Goal: Information Seeking & Learning: Learn about a topic

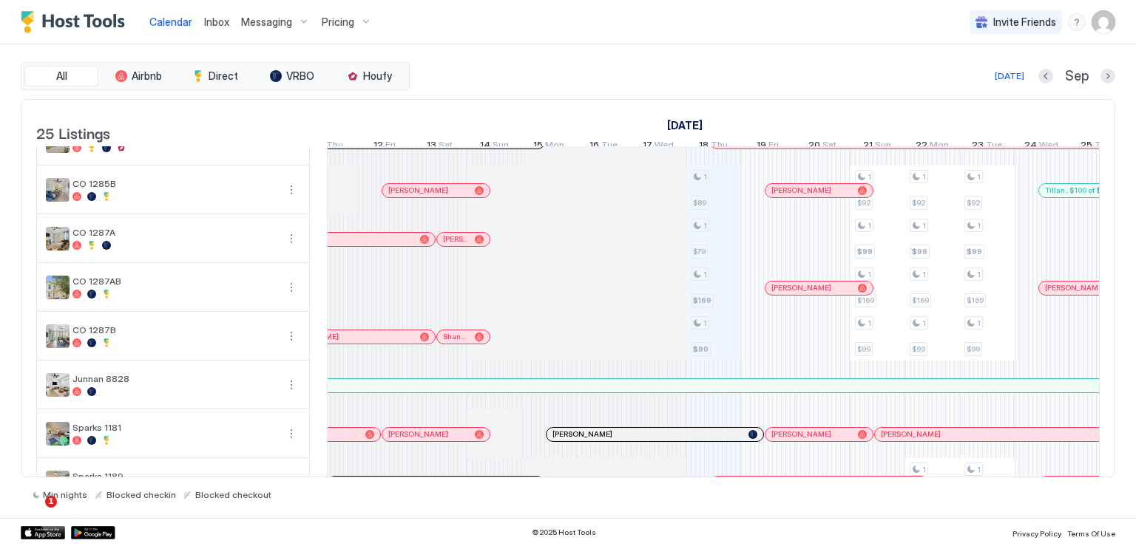
scroll to position [0, 479]
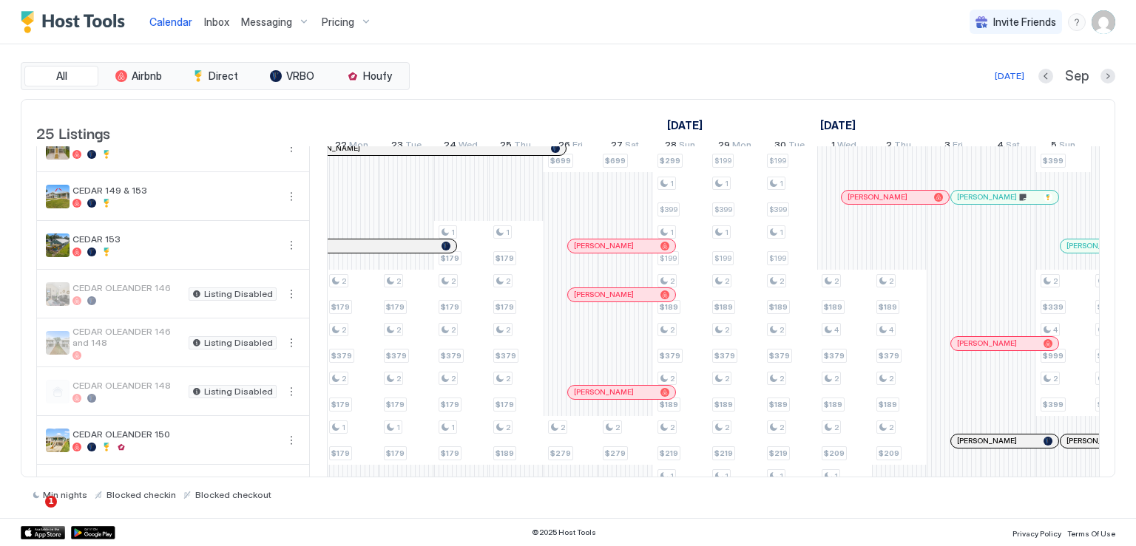
click at [627, 252] on div at bounding box center [628, 246] width 12 height 12
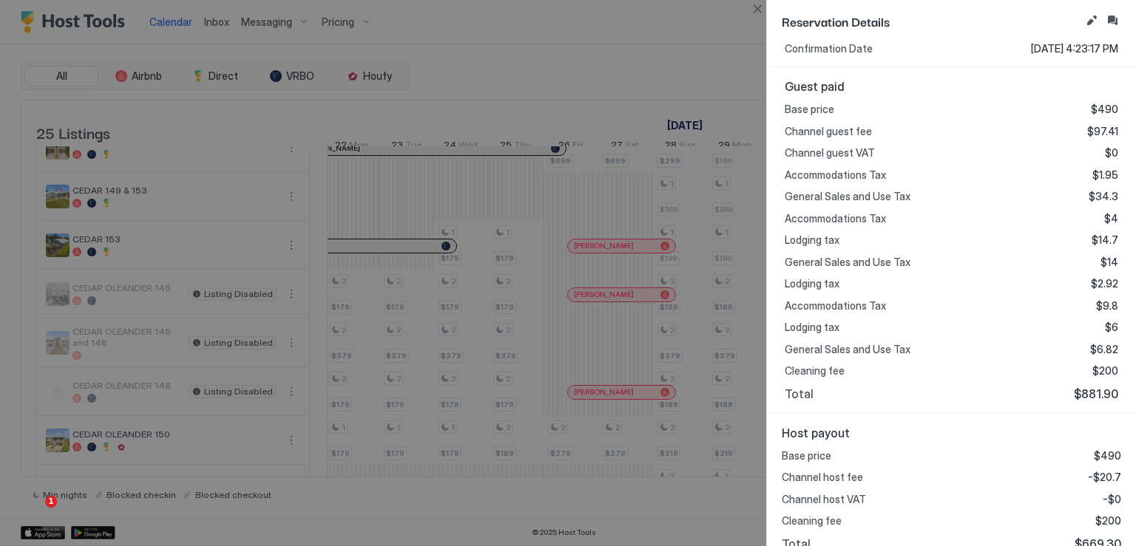
scroll to position [352, 0]
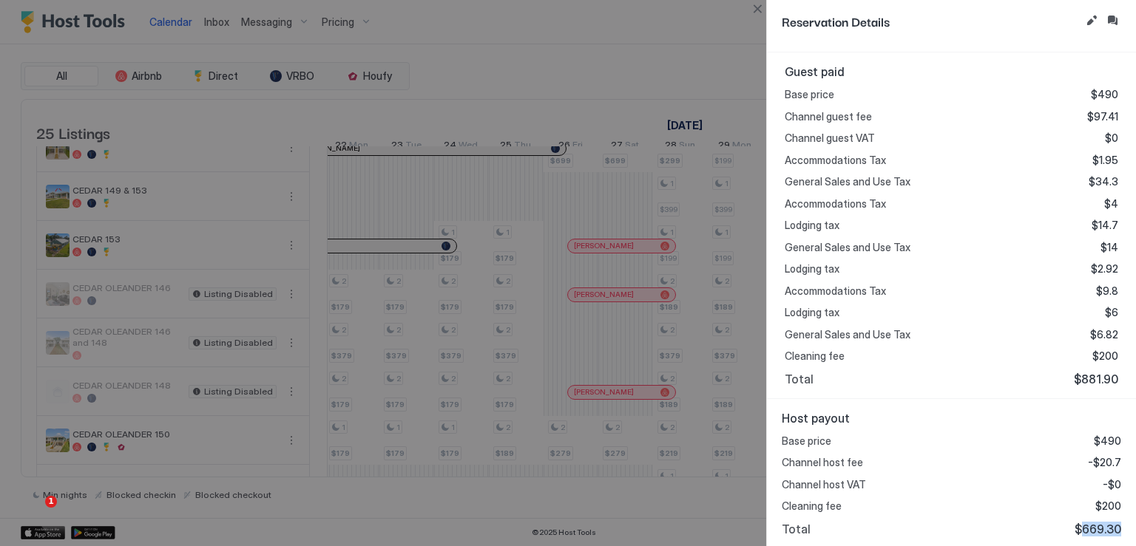
drag, startPoint x: 1073, startPoint y: 521, endPoint x: 1119, endPoint y: 526, distance: 46.2
click at [1119, 526] on div "Host payout Base price $490 Channel host fee -$20.7 Channel host VAT -$0 Cleani…" at bounding box center [951, 473] width 369 height 149
copy span "669.30"
click at [753, 10] on button "Close" at bounding box center [757, 9] width 18 height 18
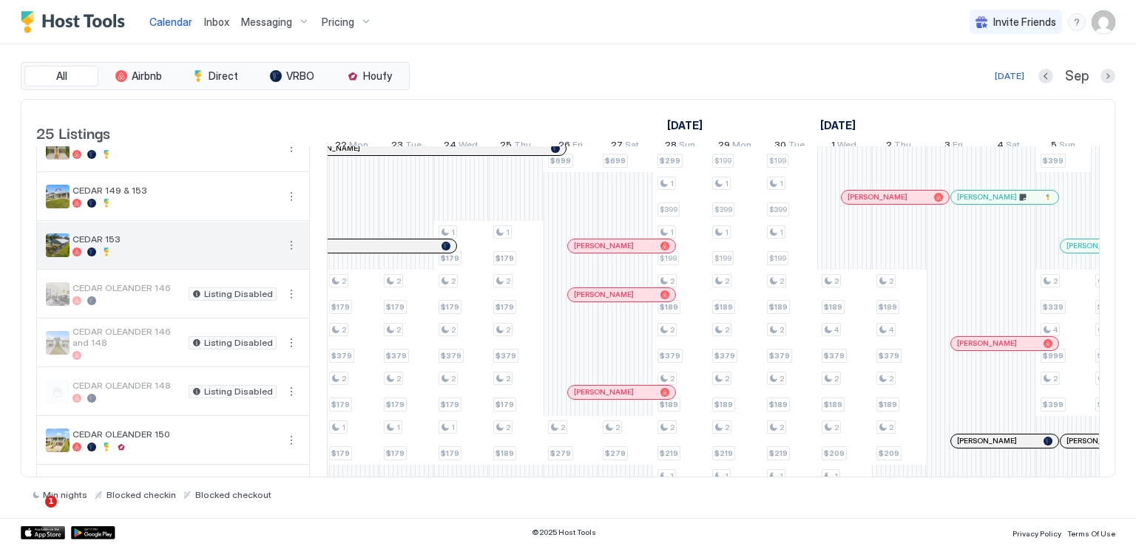
click at [286, 254] on button "More options" at bounding box center [291, 246] width 18 height 18
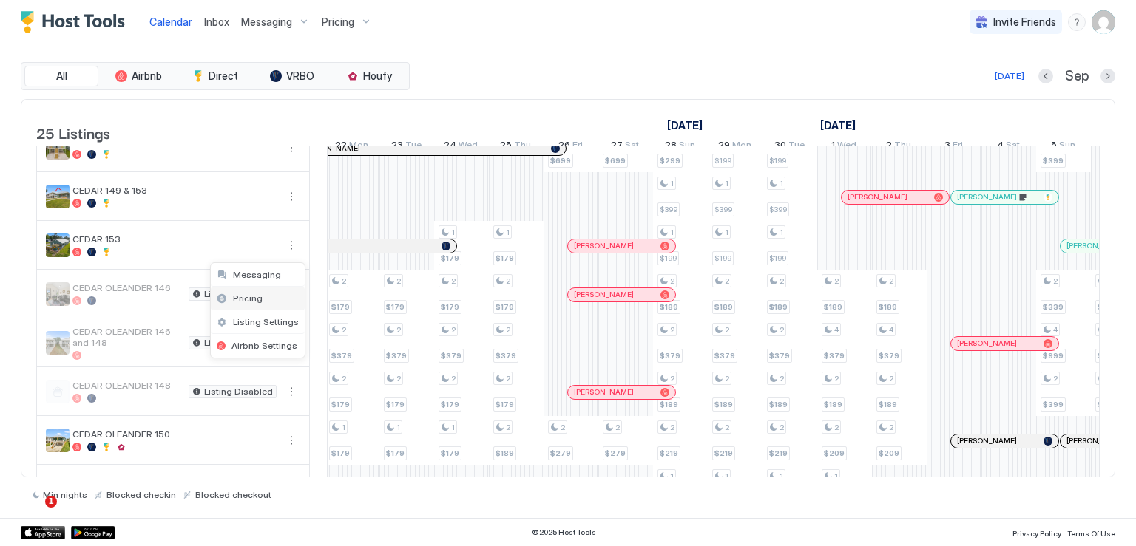
click at [260, 299] on span "Pricing" at bounding box center [248, 298] width 30 height 11
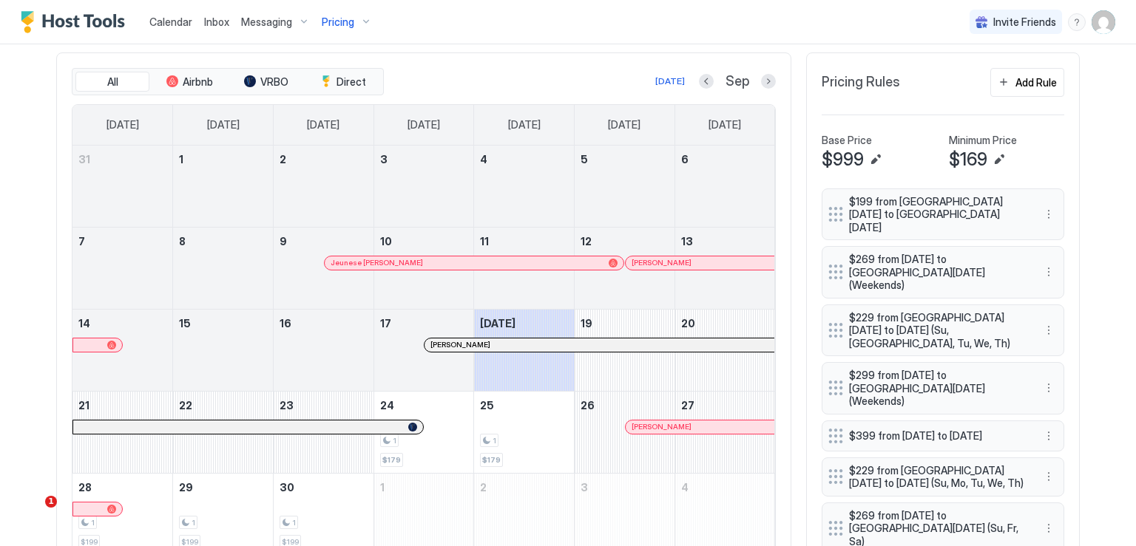
scroll to position [370, 0]
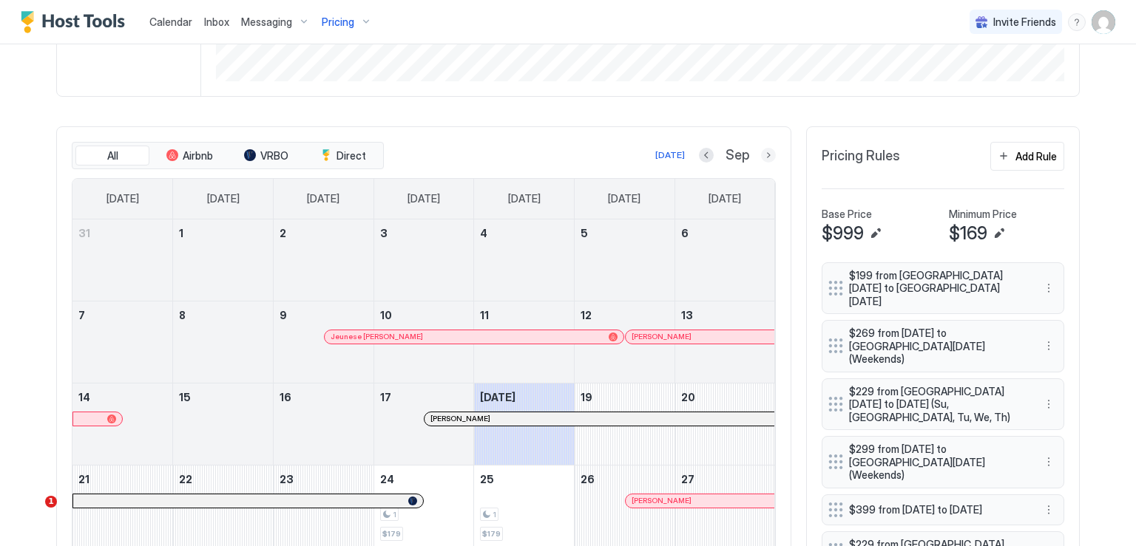
click at [766, 149] on button "Next month" at bounding box center [768, 155] width 15 height 15
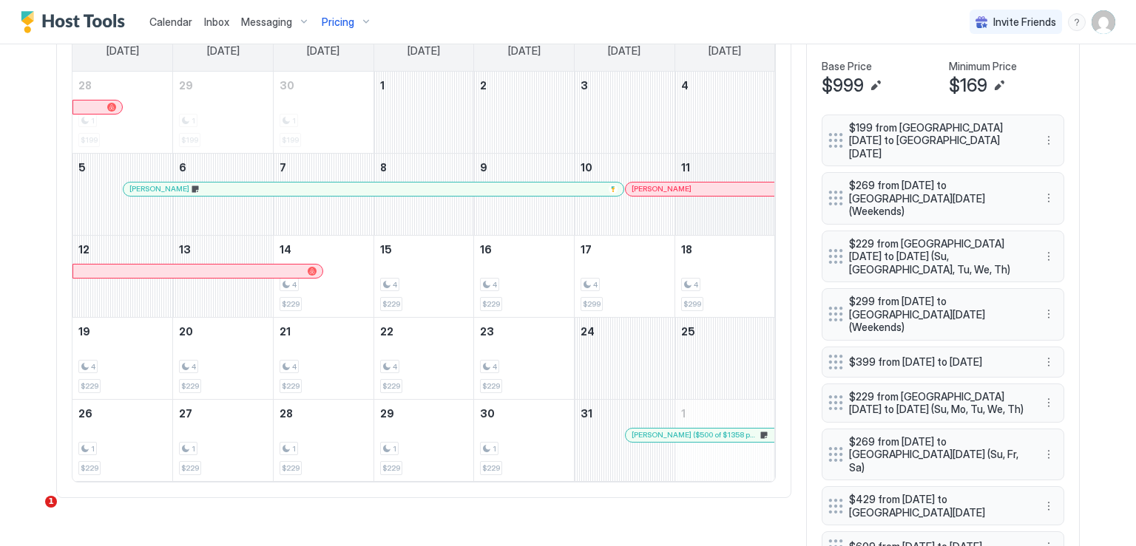
scroll to position [444, 0]
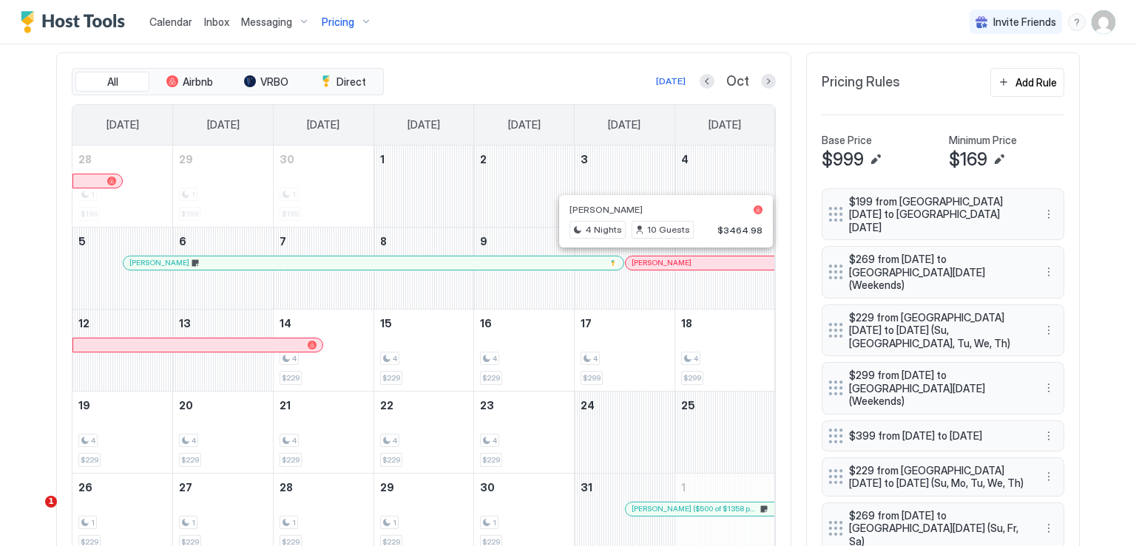
click at [659, 259] on div at bounding box center [665, 263] width 12 height 12
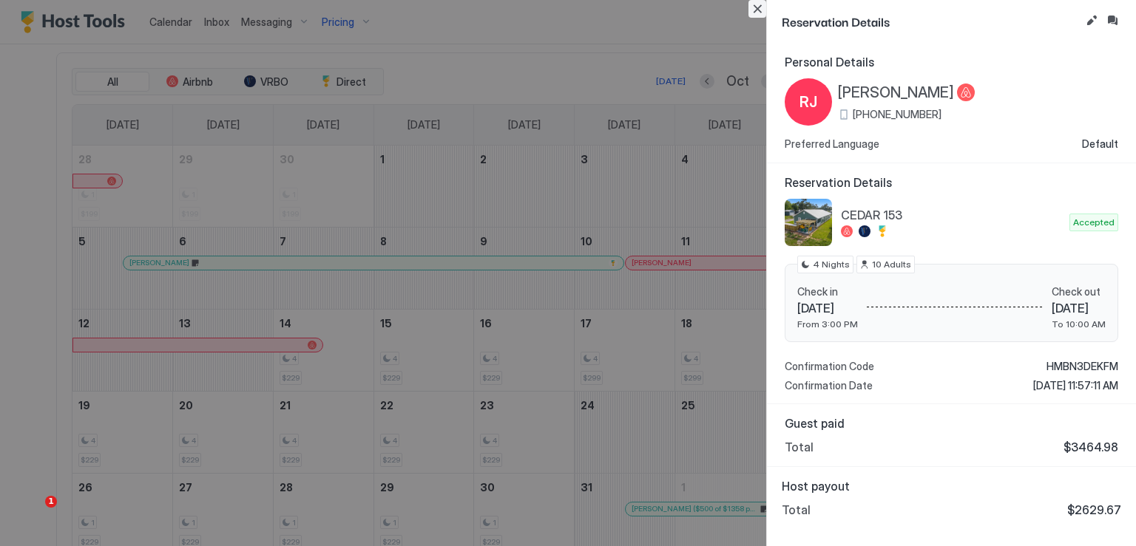
click at [748, 13] on button "Close" at bounding box center [757, 9] width 18 height 18
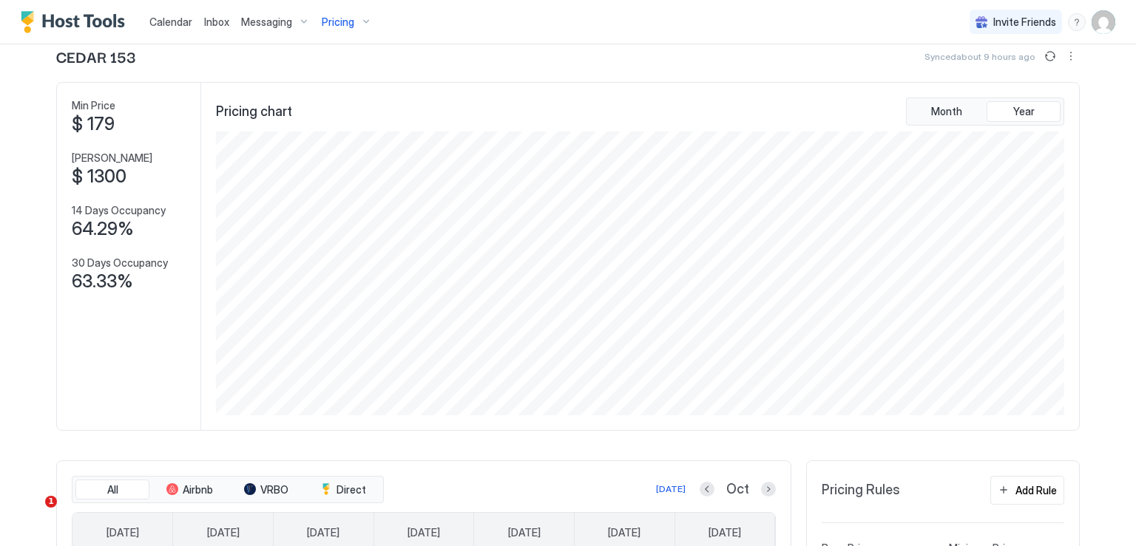
scroll to position [0, 0]
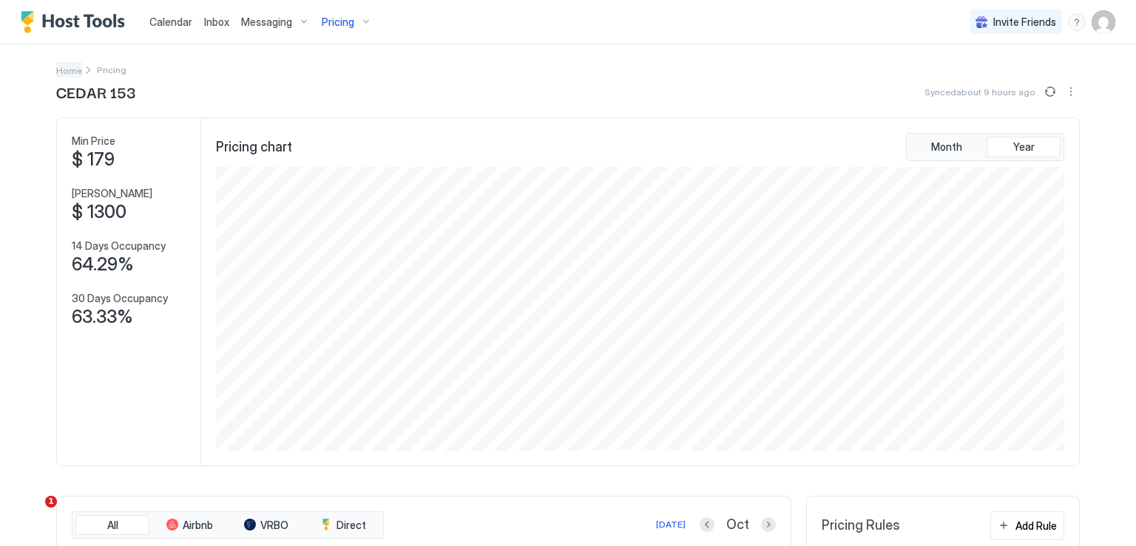
click at [64, 72] on span "Home" at bounding box center [69, 70] width 26 height 11
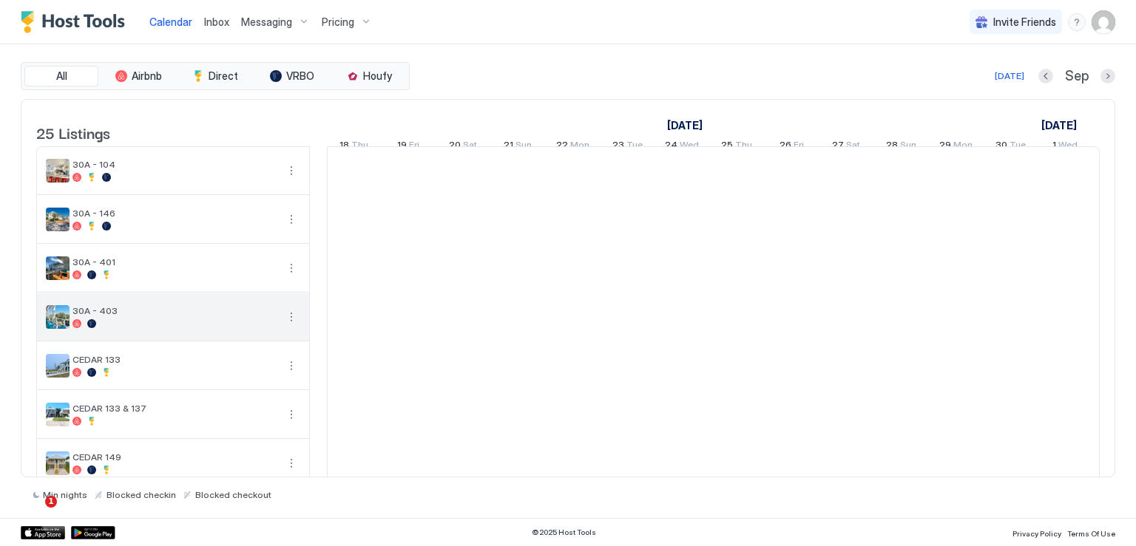
scroll to position [50, 0]
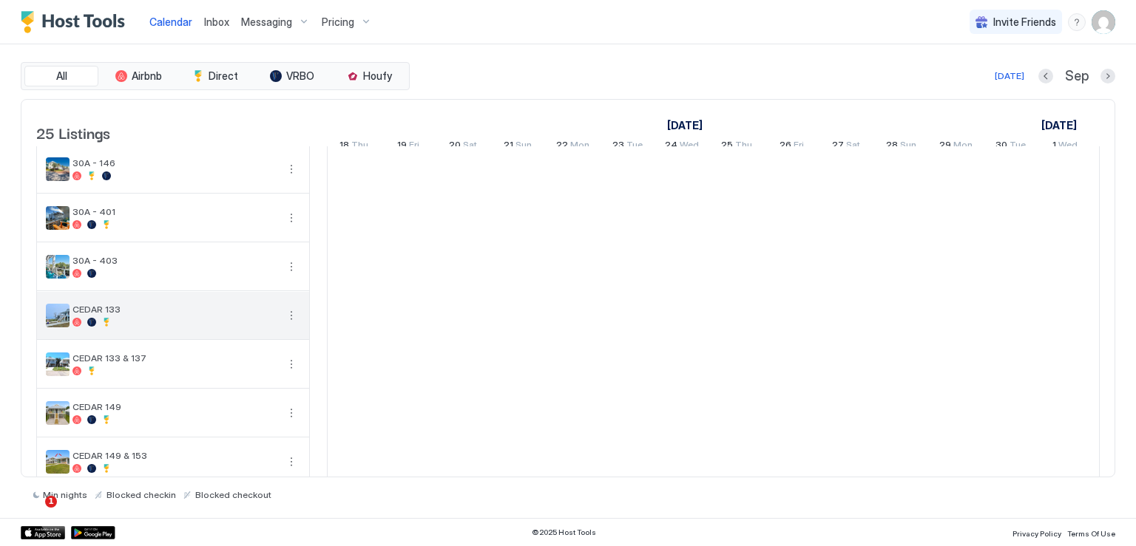
click at [289, 301] on div "CEDAR 133" at bounding box center [173, 315] width 272 height 47
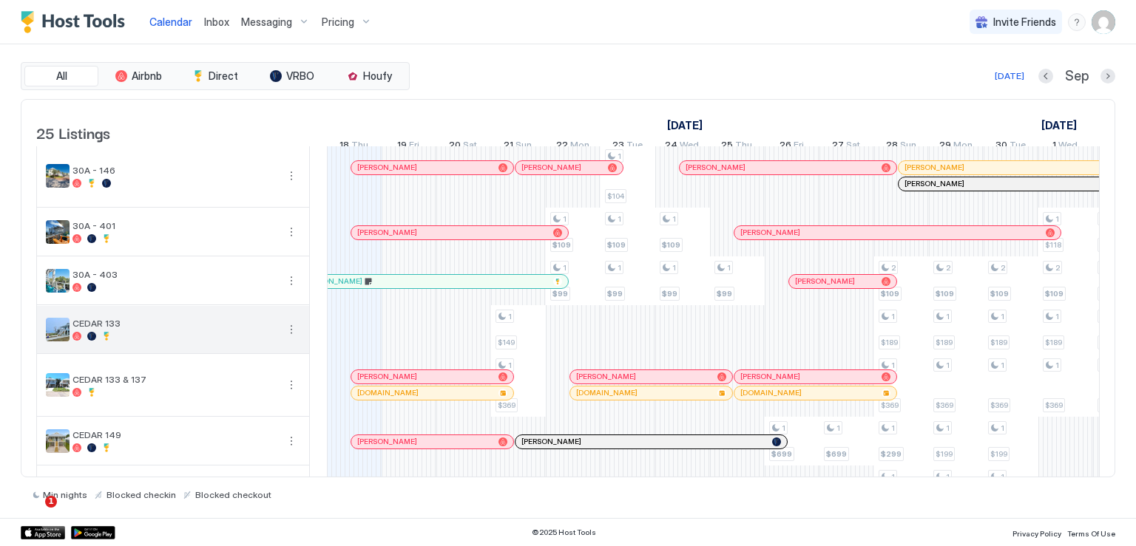
scroll to position [74, 0]
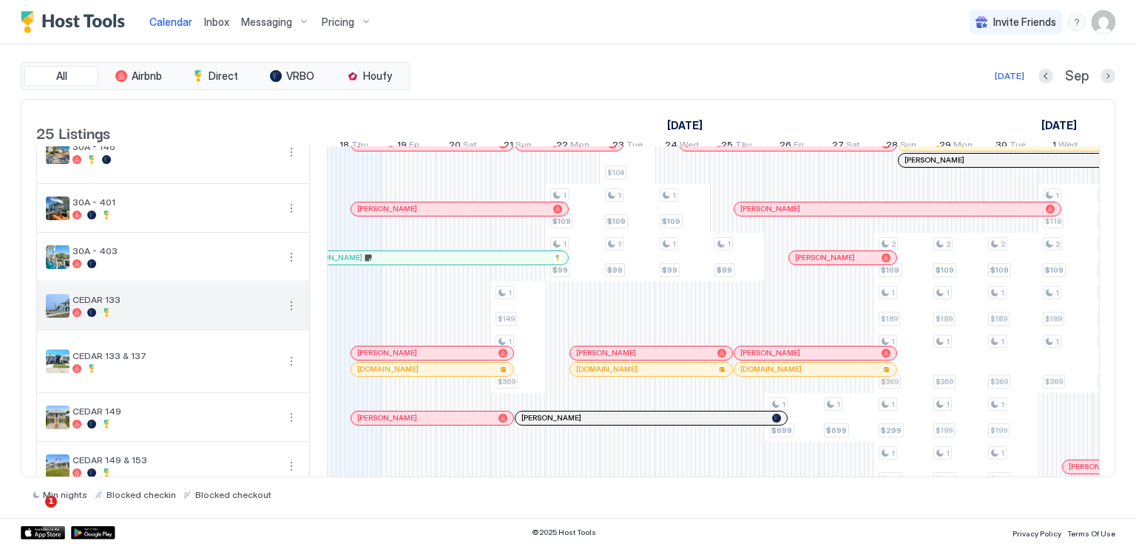
click at [290, 315] on button "More options" at bounding box center [291, 306] width 18 height 18
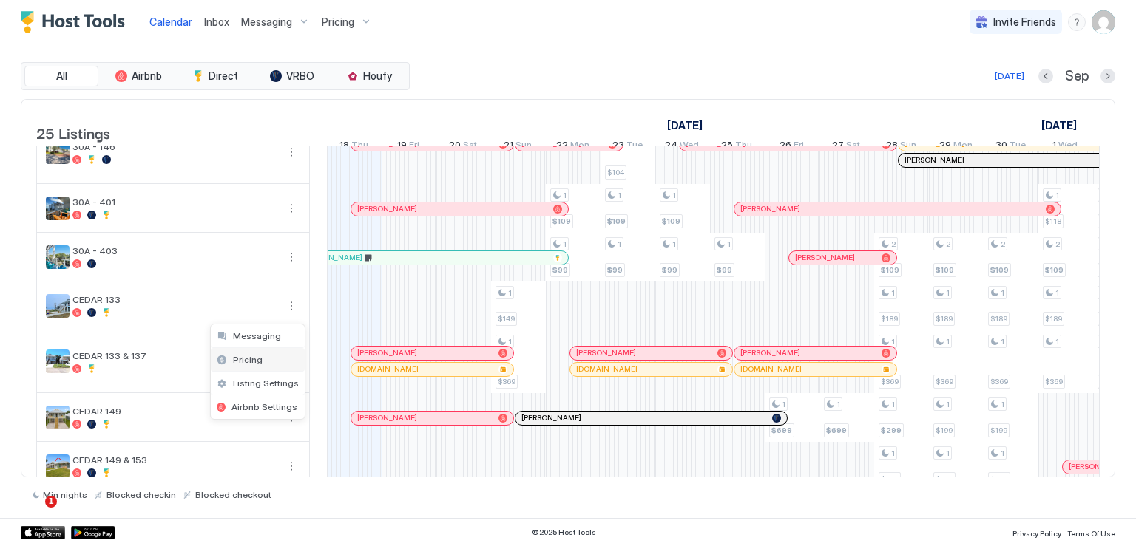
click at [264, 360] on div "Pricing" at bounding box center [258, 360] width 94 height 24
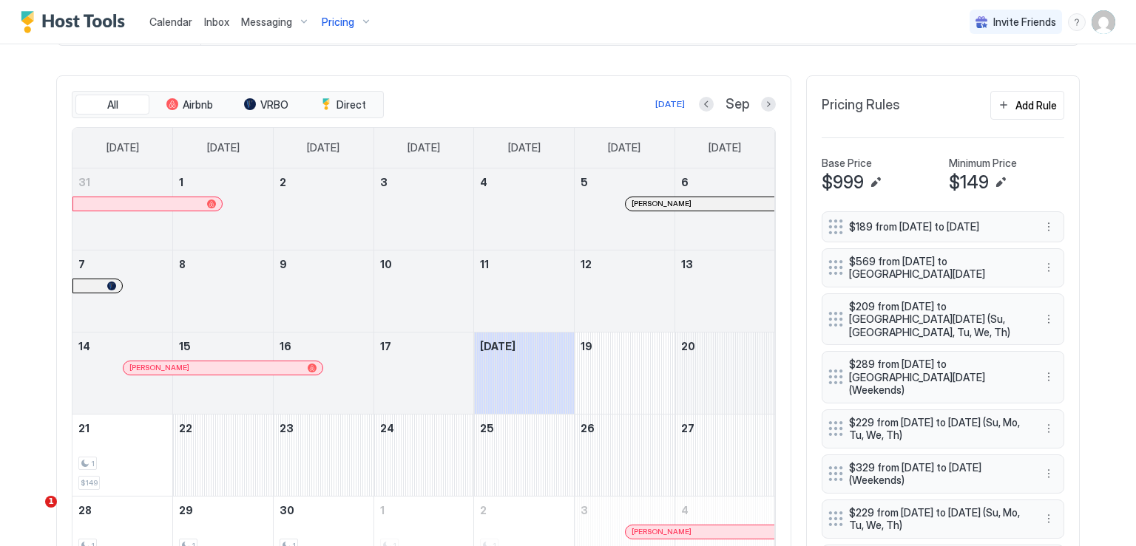
scroll to position [444, 0]
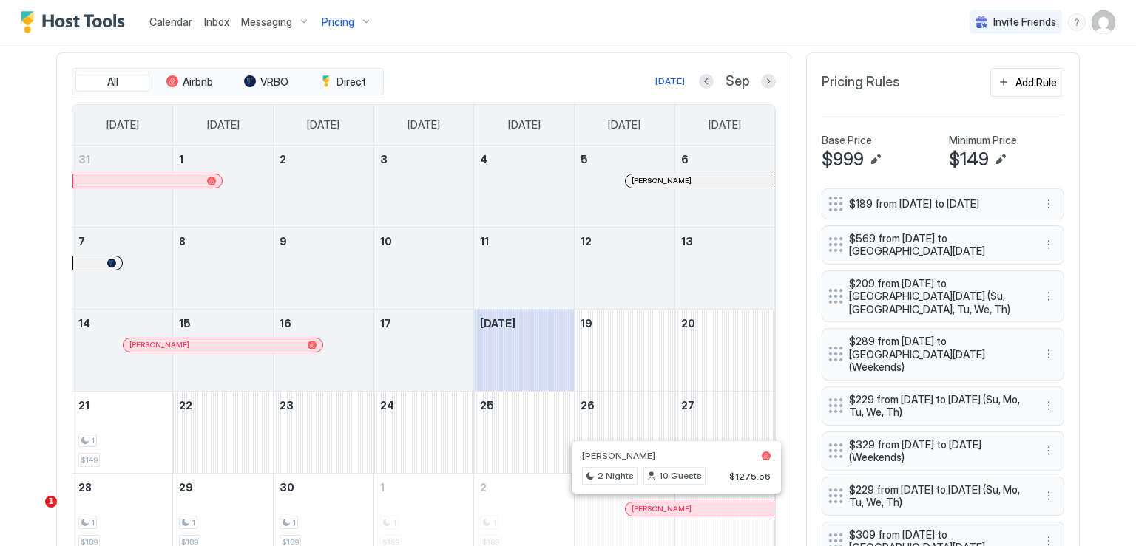
click at [669, 503] on div at bounding box center [675, 509] width 12 height 12
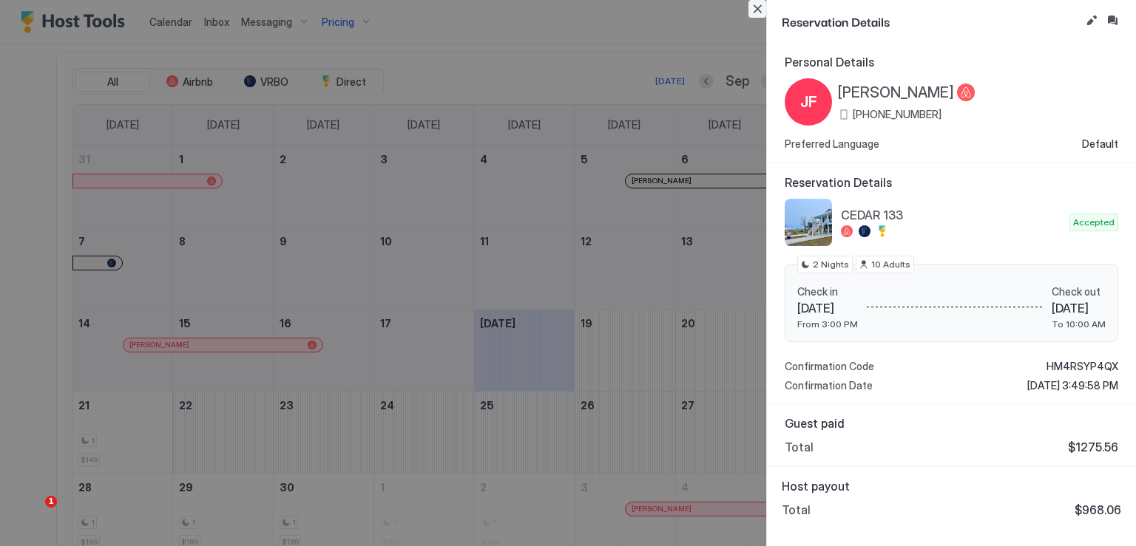
click at [758, 10] on button "Close" at bounding box center [757, 9] width 18 height 18
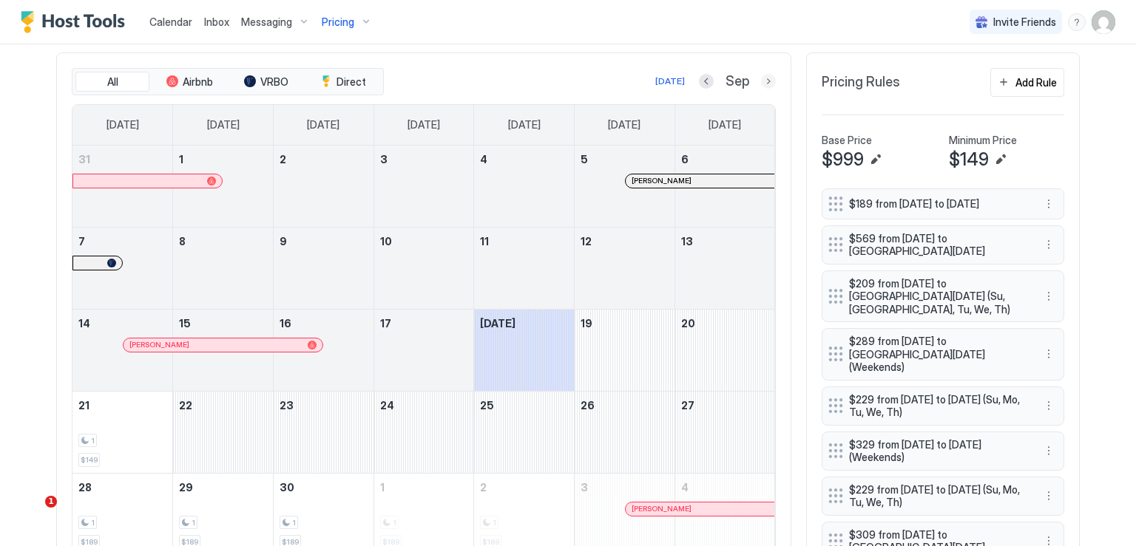
click at [761, 77] on button "Next month" at bounding box center [768, 81] width 15 height 15
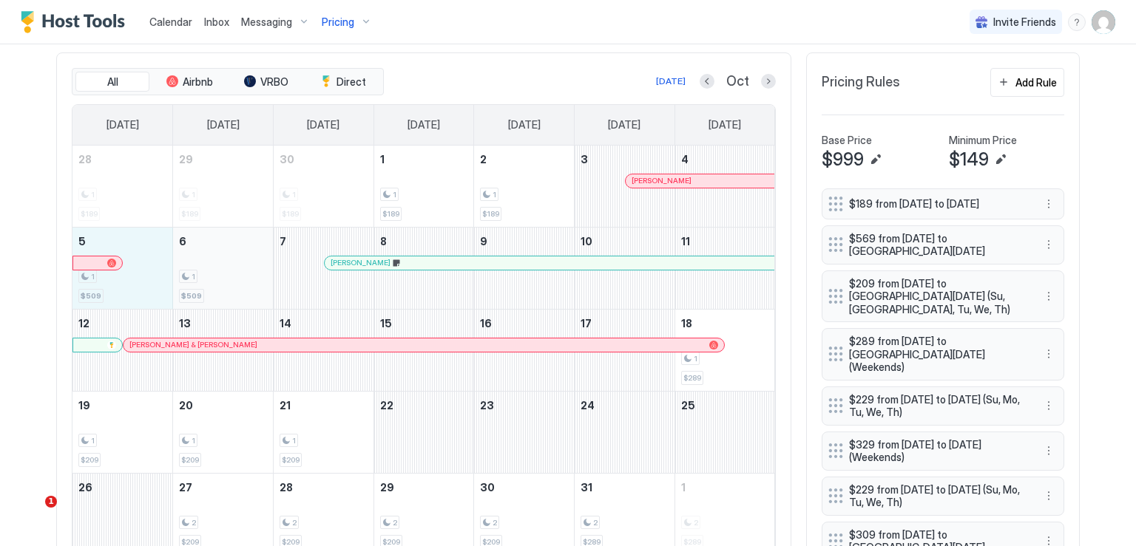
drag, startPoint x: 145, startPoint y: 263, endPoint x: 200, endPoint y: 275, distance: 56.7
click at [200, 275] on tr "5 1 $509 6 1 $509 7 [PERSON_NAME] 8 9 10 11" at bounding box center [423, 268] width 702 height 82
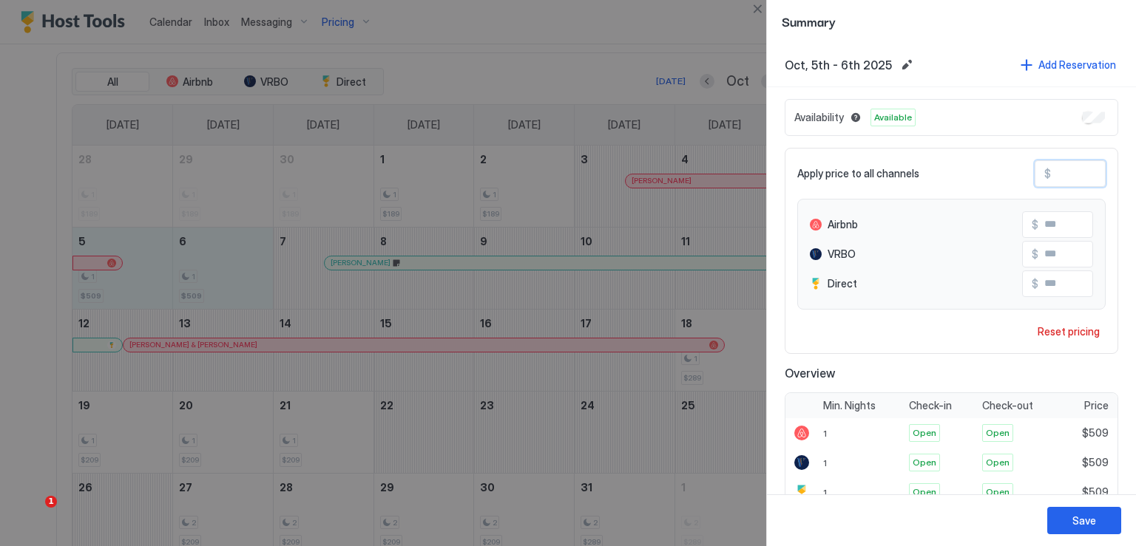
click at [1052, 174] on input "***" at bounding box center [1110, 173] width 118 height 25
click at [1052, 175] on input "***" at bounding box center [1110, 173] width 118 height 25
type input "**"
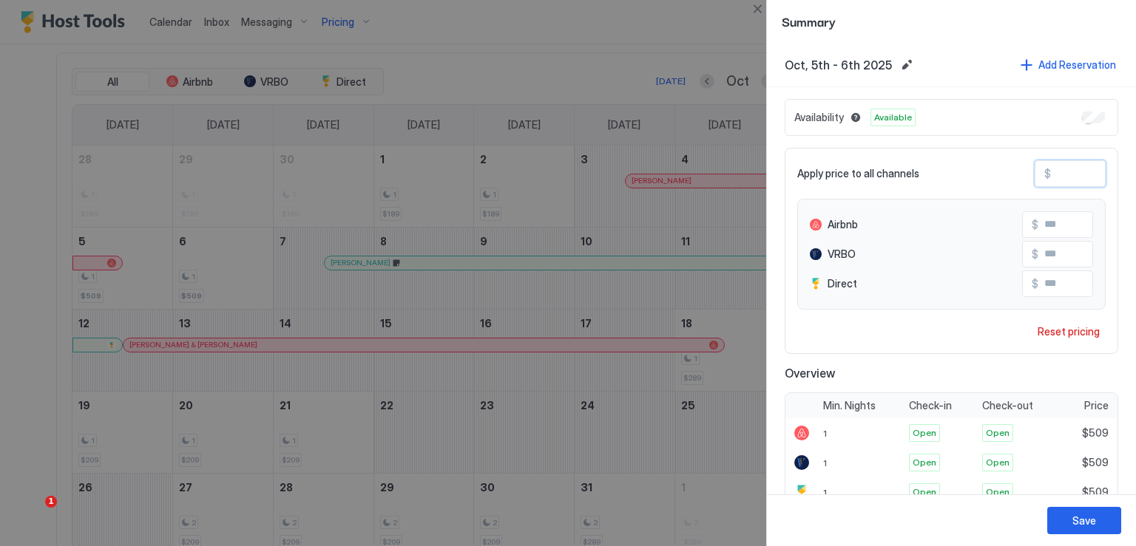
type input "**"
type input "***"
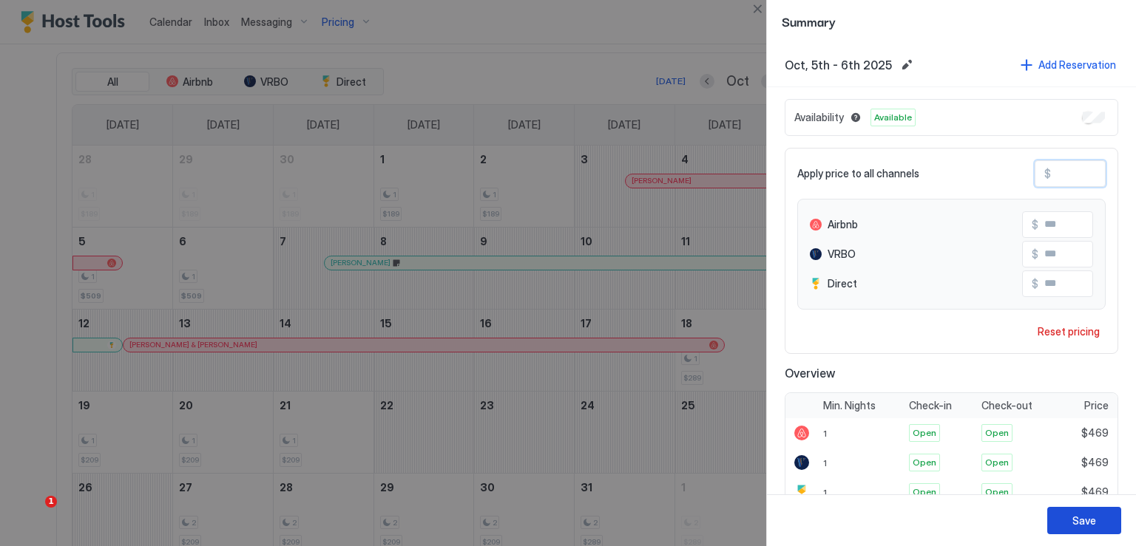
type input "***"
click at [1082, 523] on div "Save" at bounding box center [1084, 521] width 24 height 16
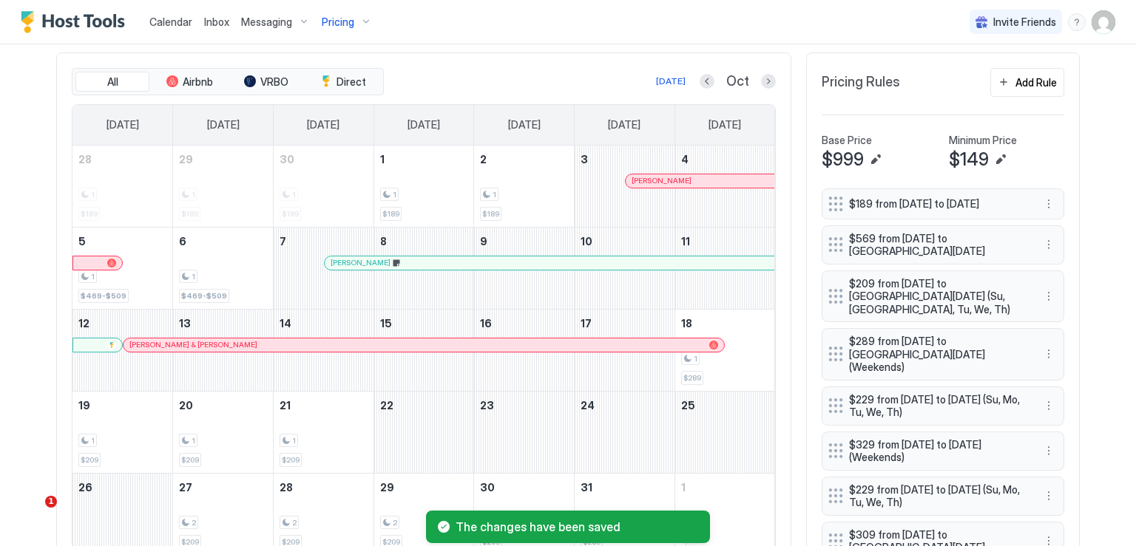
click at [412, 264] on div at bounding box center [418, 263] width 12 height 12
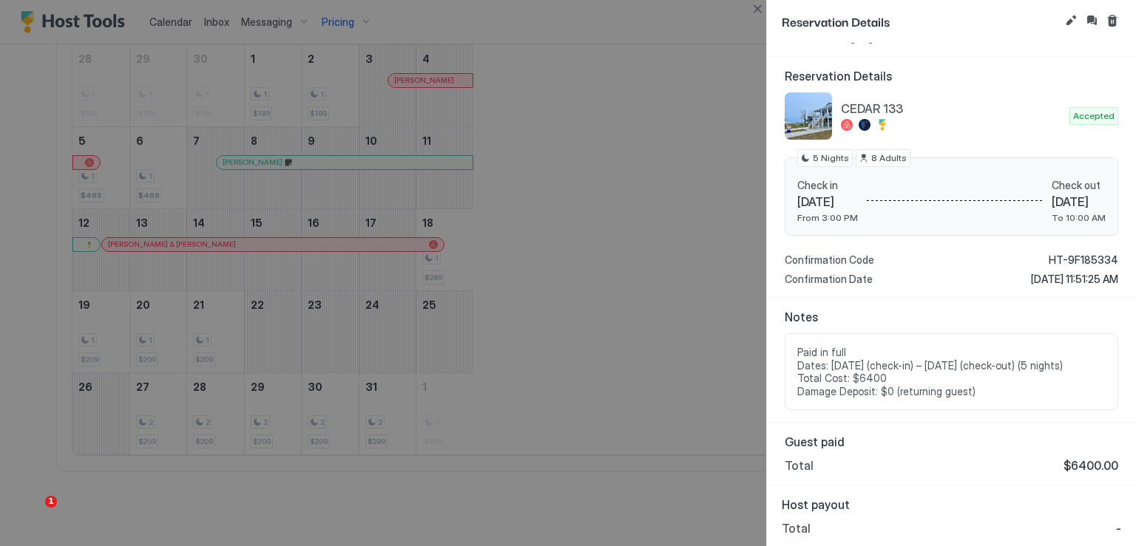
scroll to position [284, 852]
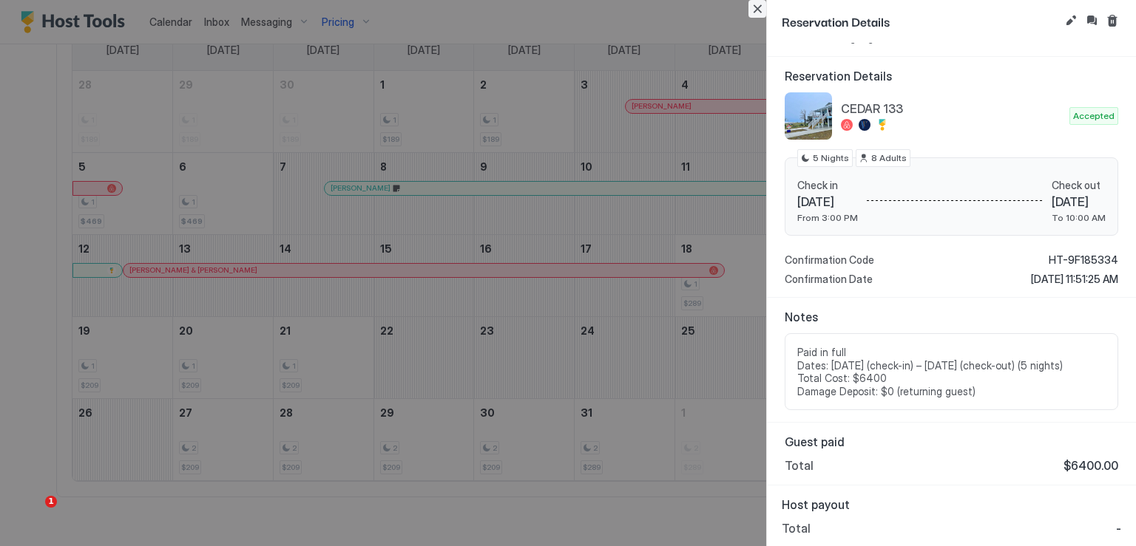
click at [759, 9] on button "Close" at bounding box center [757, 9] width 18 height 18
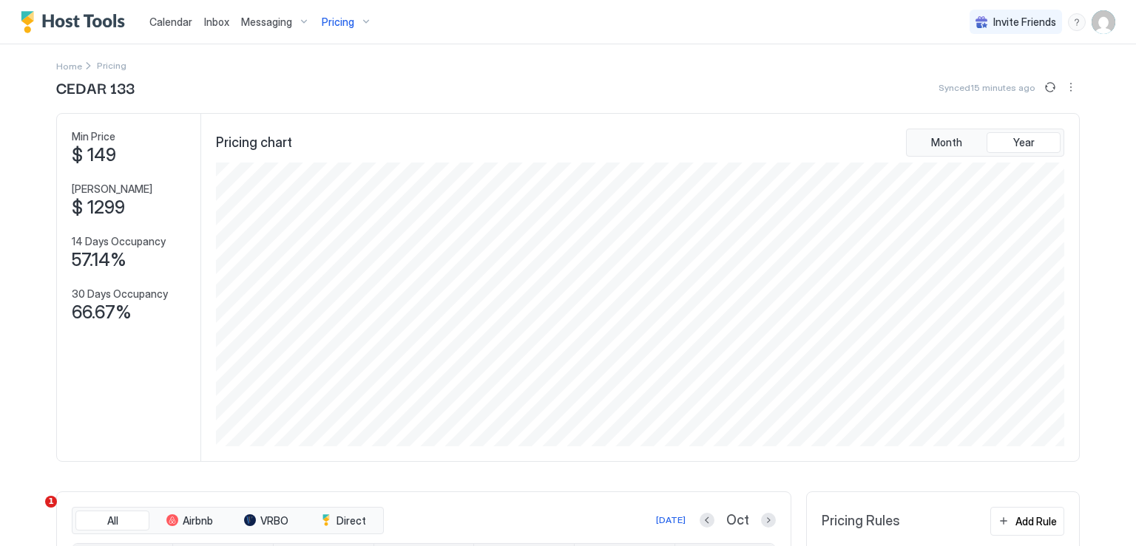
scroll to position [0, 0]
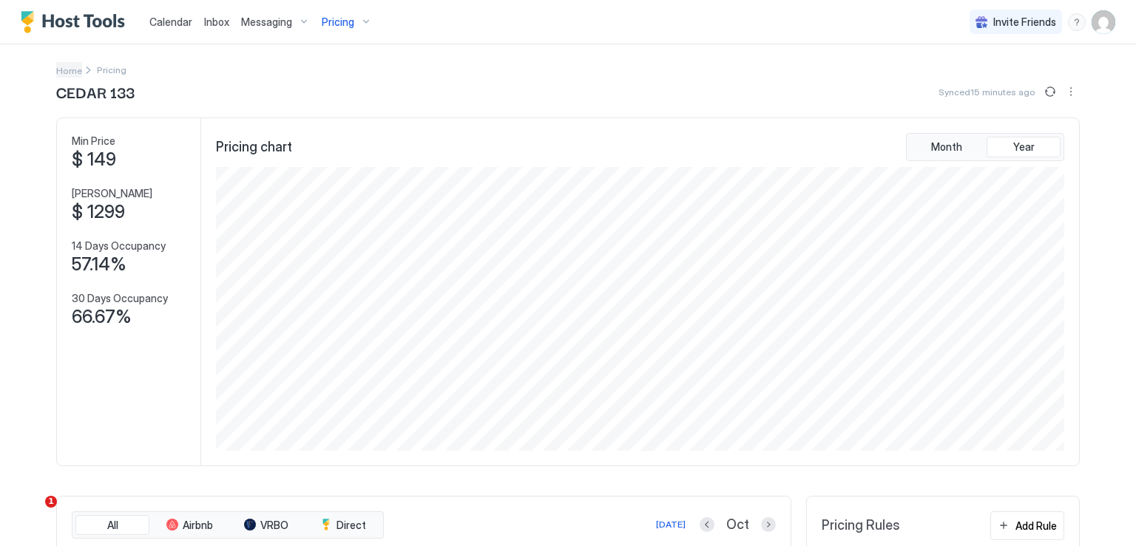
click at [56, 65] on span "Home" at bounding box center [69, 70] width 26 height 11
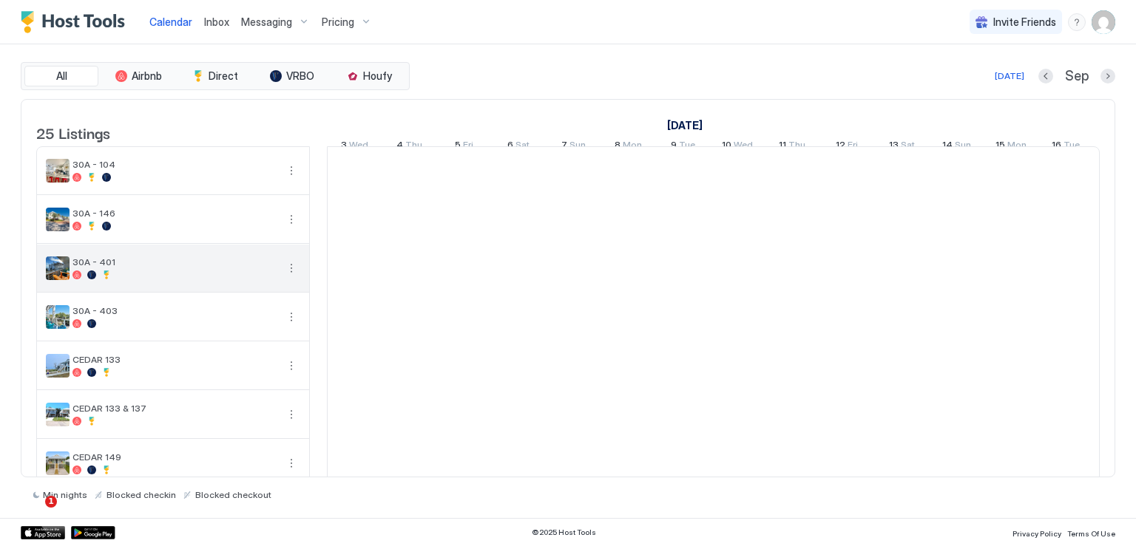
scroll to position [0, 821]
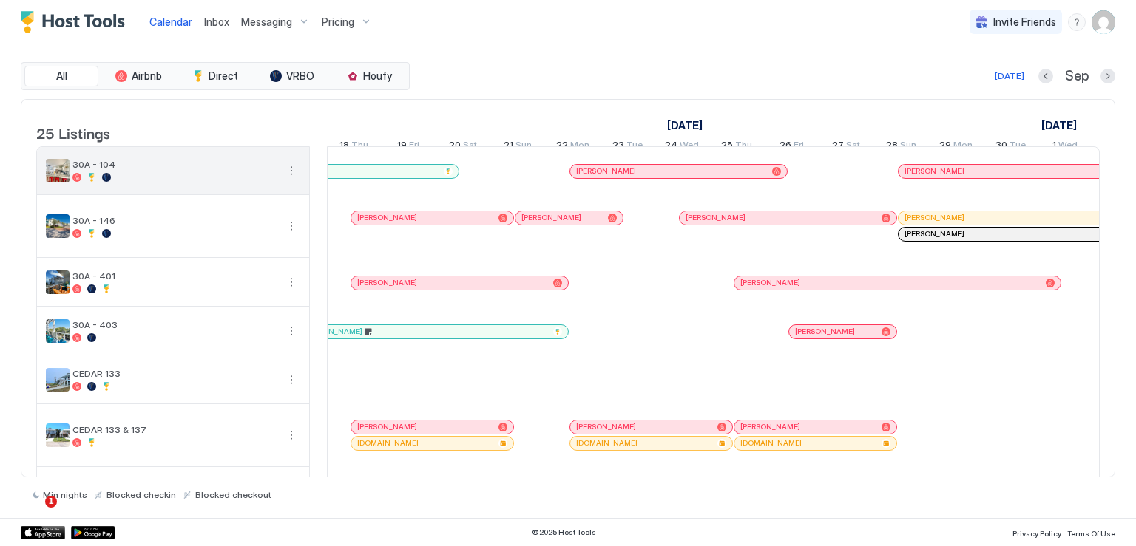
click at [290, 180] on button "More options" at bounding box center [291, 171] width 18 height 18
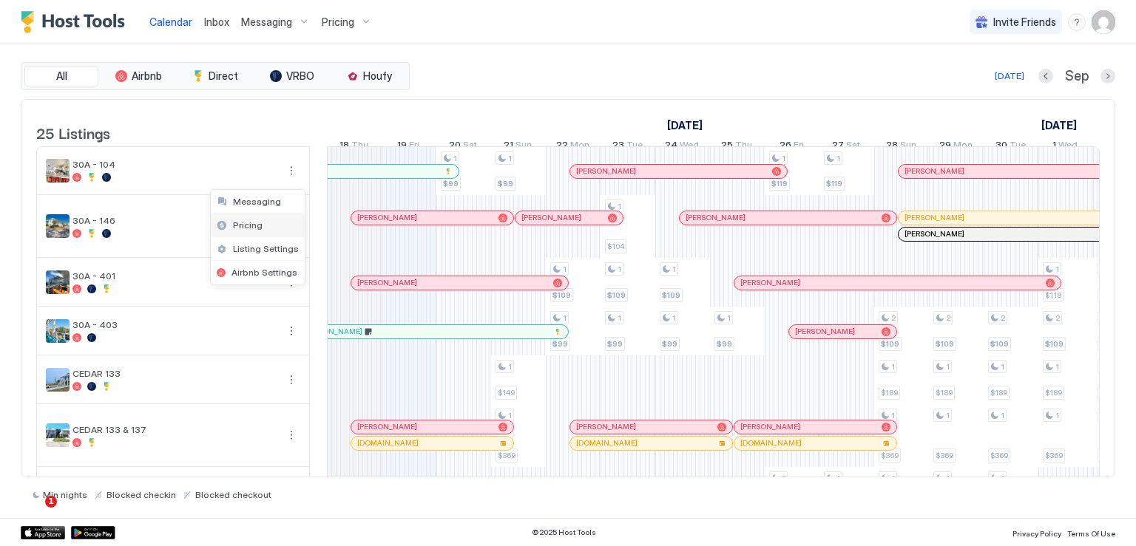
click at [253, 222] on span "Pricing" at bounding box center [248, 225] width 30 height 11
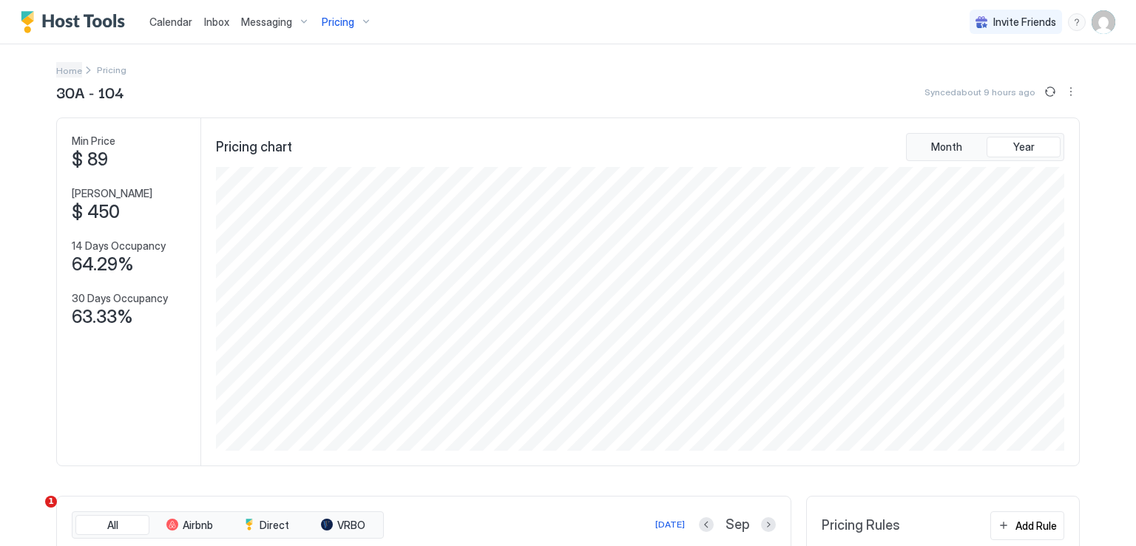
click at [61, 74] on span "Home" at bounding box center [69, 70] width 26 height 11
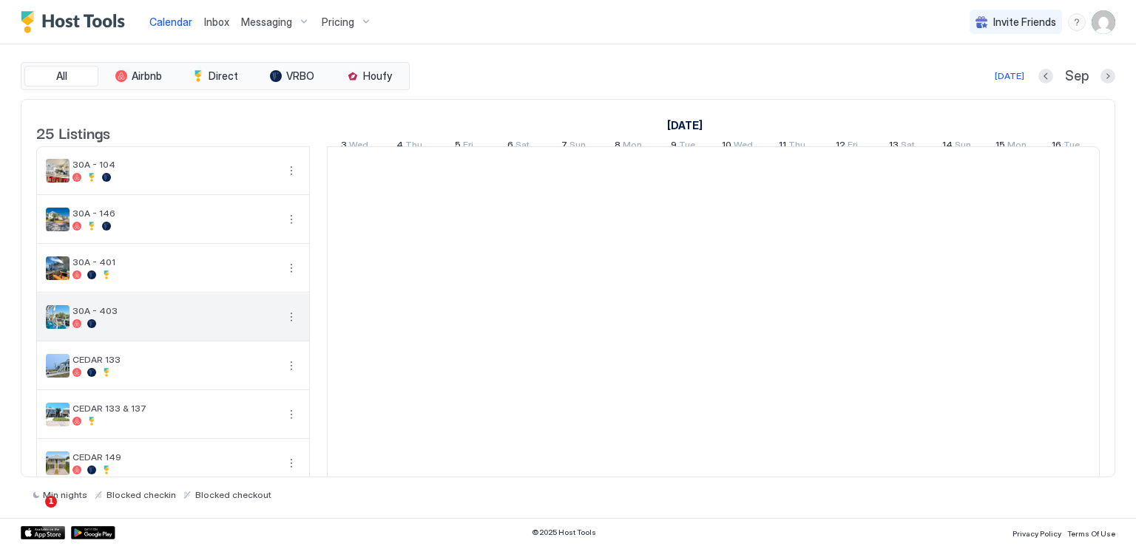
scroll to position [0, 821]
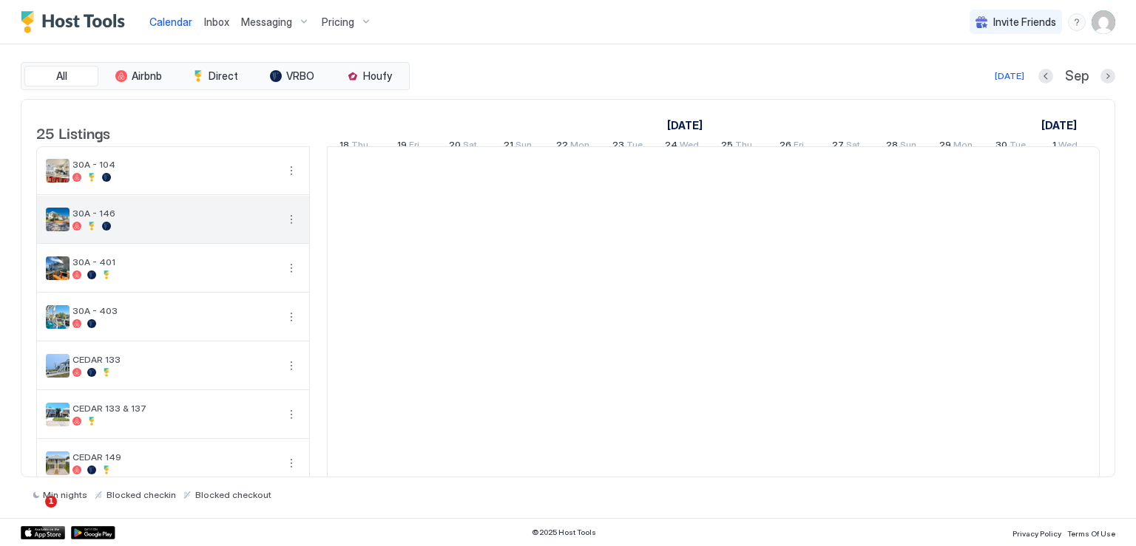
click at [285, 228] on button "More options" at bounding box center [291, 220] width 18 height 18
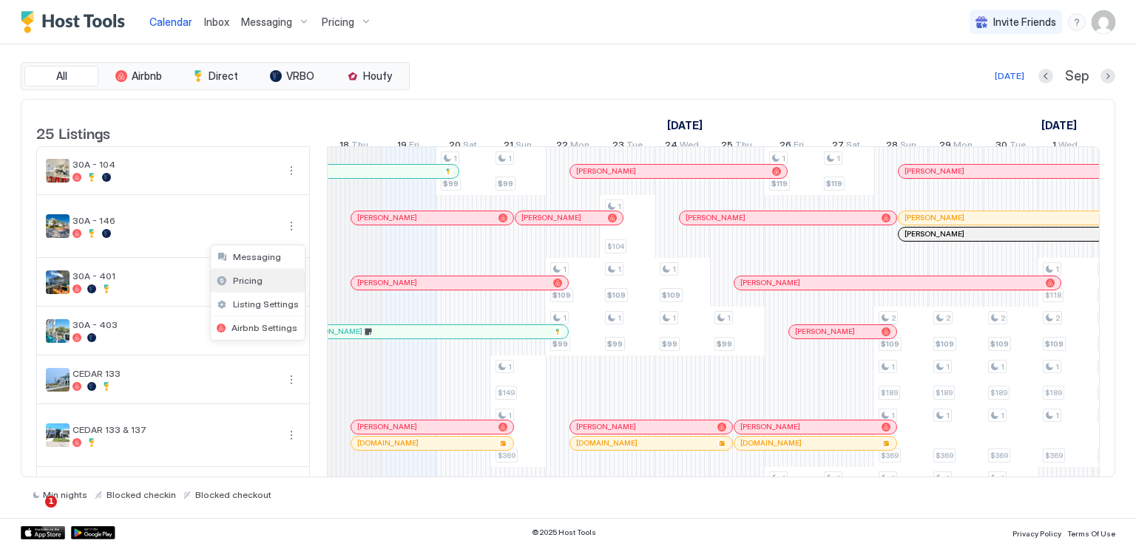
click at [257, 279] on span "Pricing" at bounding box center [248, 280] width 30 height 11
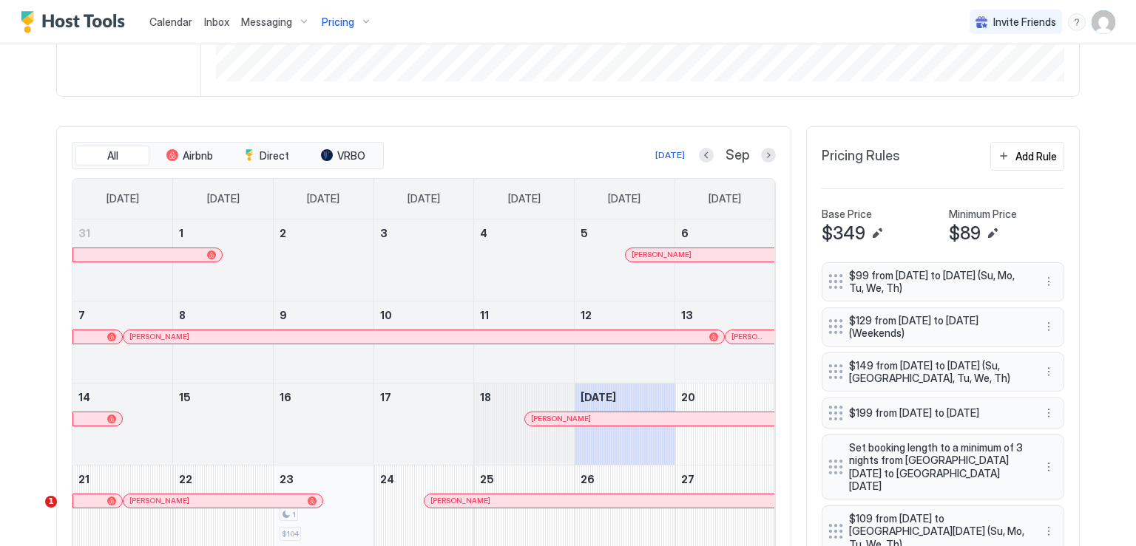
scroll to position [444, 0]
